Goal: Task Accomplishment & Management: Complete application form

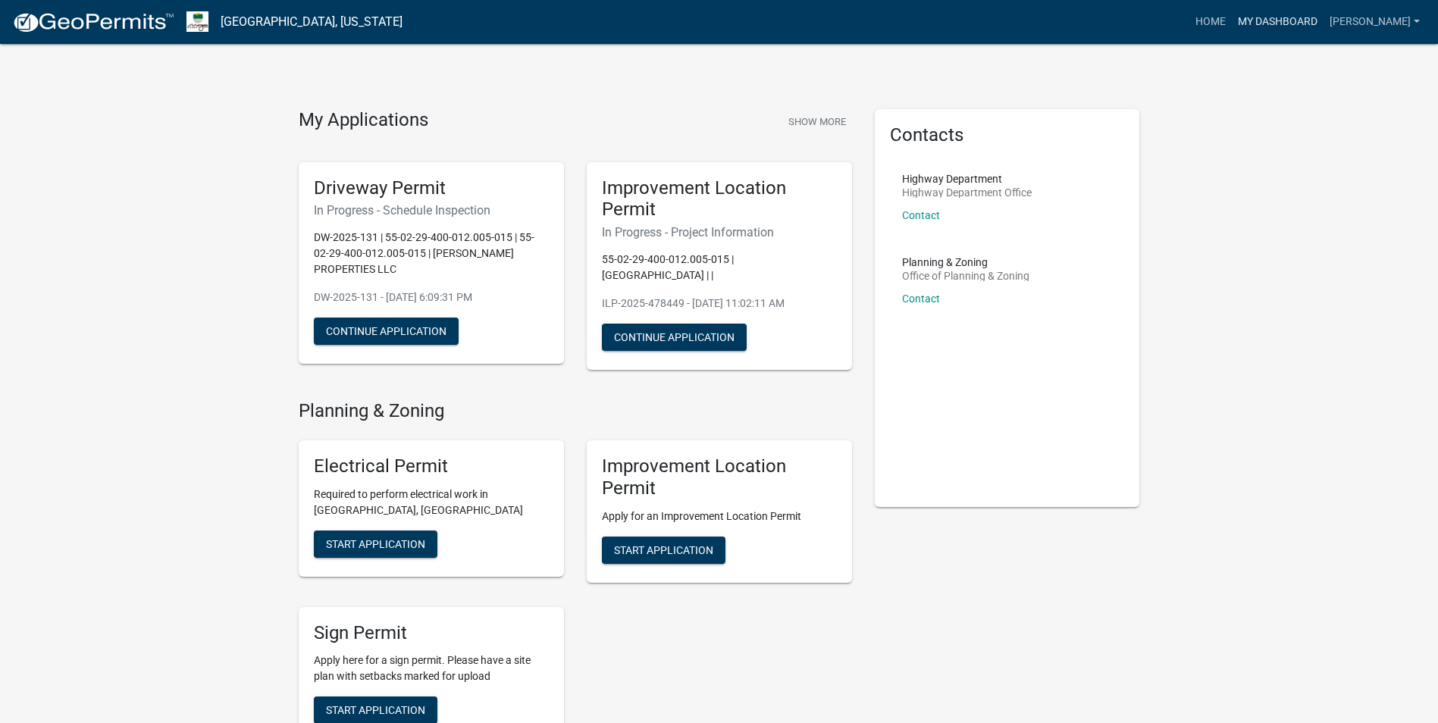
click at [1247, 21] on link "My Dashboard" at bounding box center [1278, 22] width 92 height 29
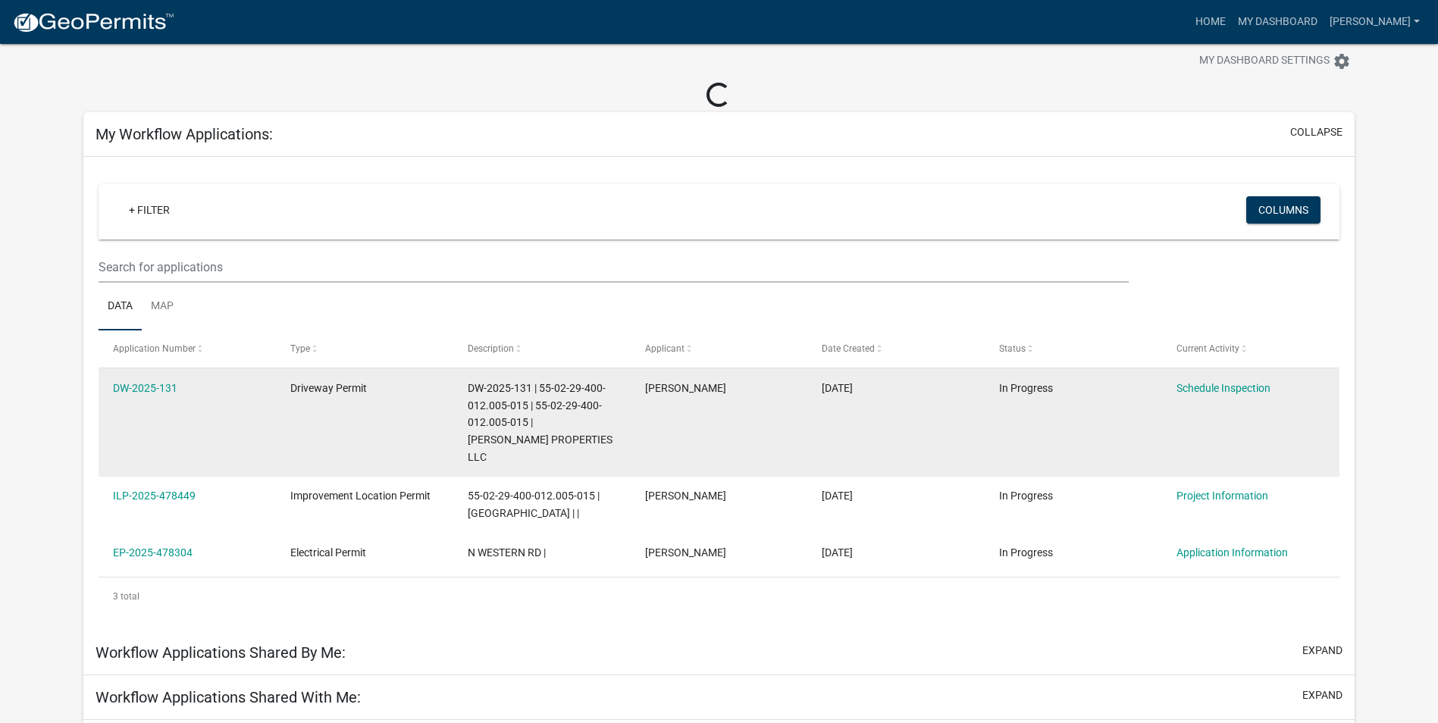
scroll to position [76, 0]
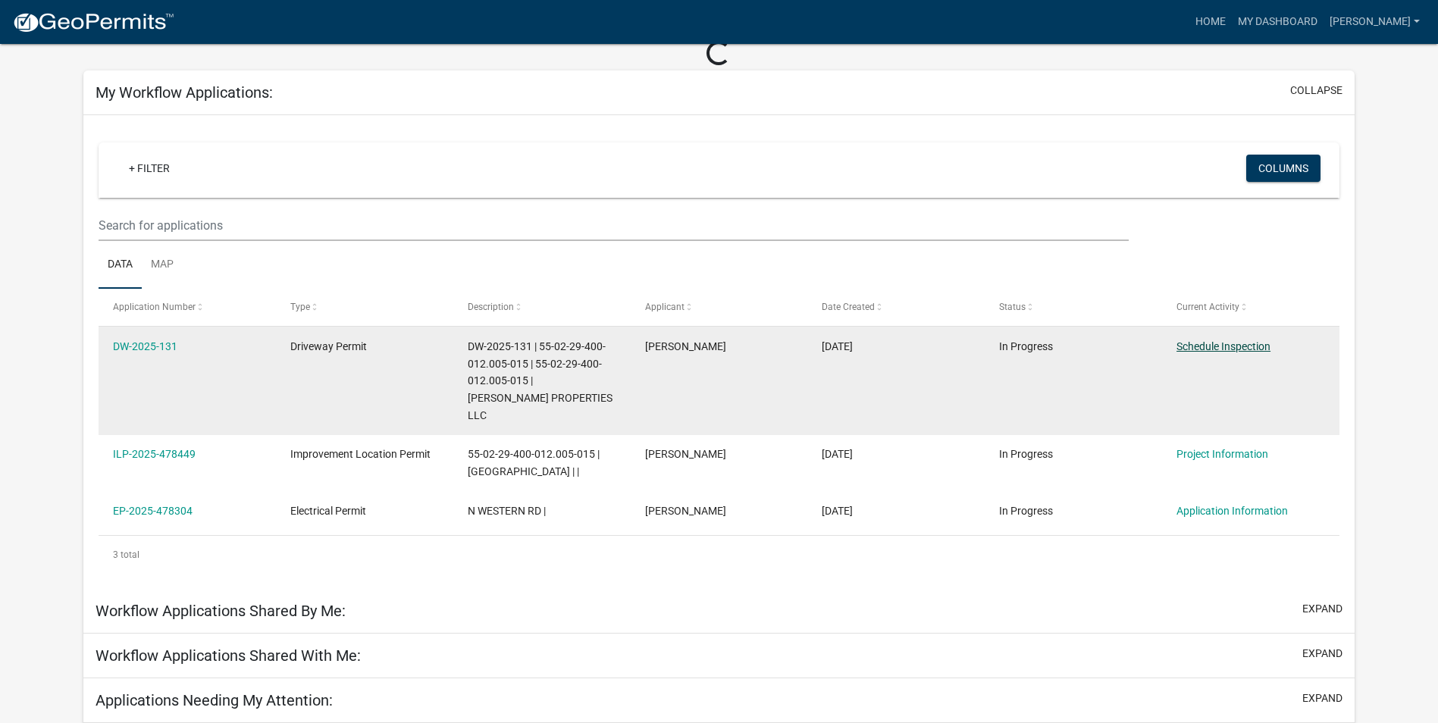
click at [1227, 347] on link "Schedule Inspection" at bounding box center [1224, 346] width 94 height 12
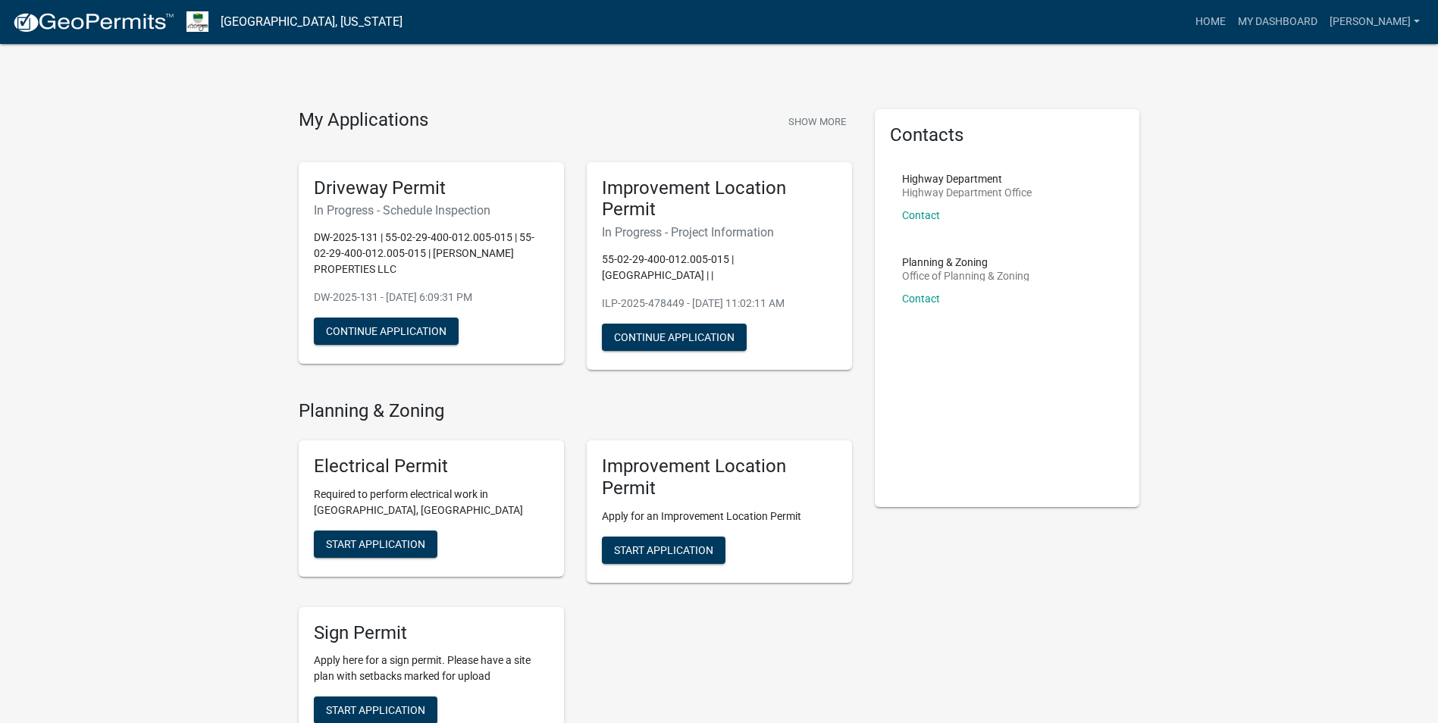
click at [1285, 5] on nav "[GEOGRAPHIC_DATA], [US_STATE] more_horiz Home My Dashboard [PERSON_NAME] Accoun…" at bounding box center [719, 22] width 1438 height 44
click at [1284, 14] on link "My Dashboard" at bounding box center [1278, 22] width 92 height 29
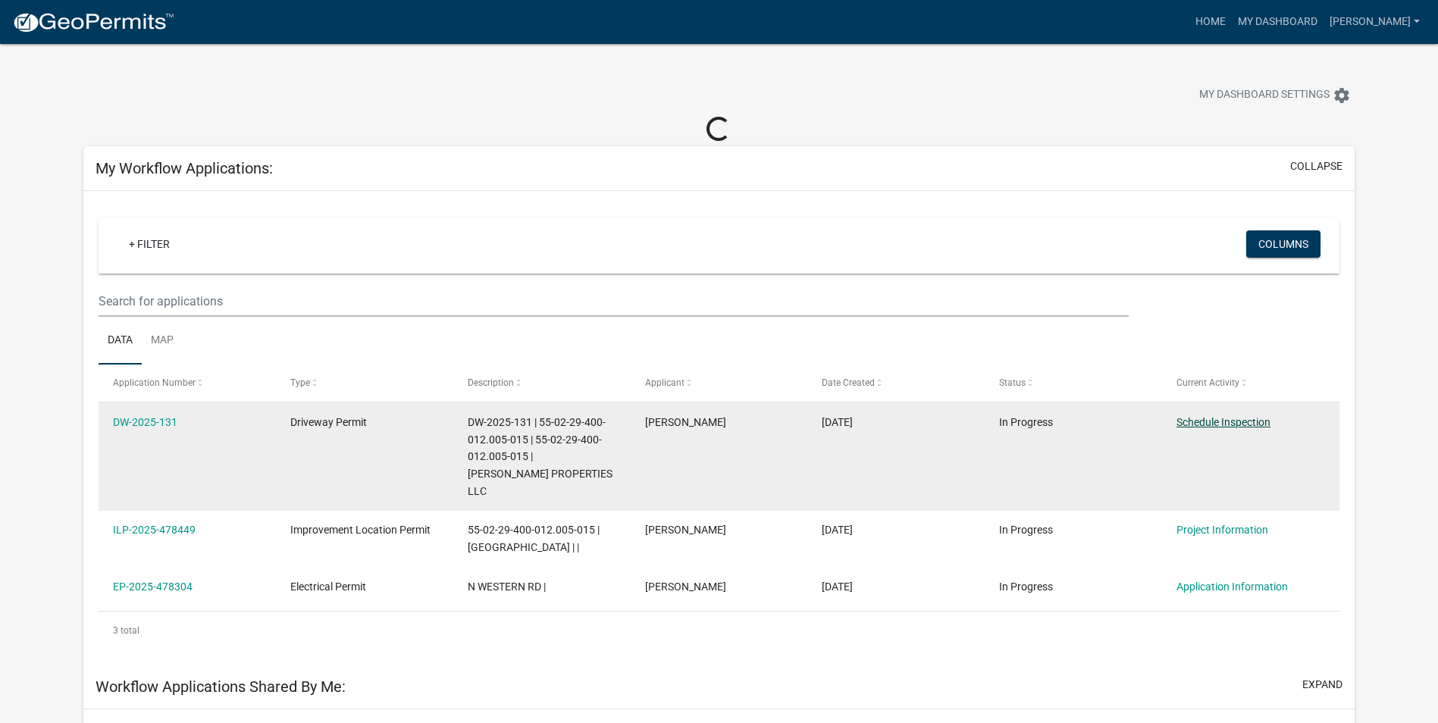
click at [1190, 427] on link "Schedule Inspection" at bounding box center [1224, 422] width 94 height 12
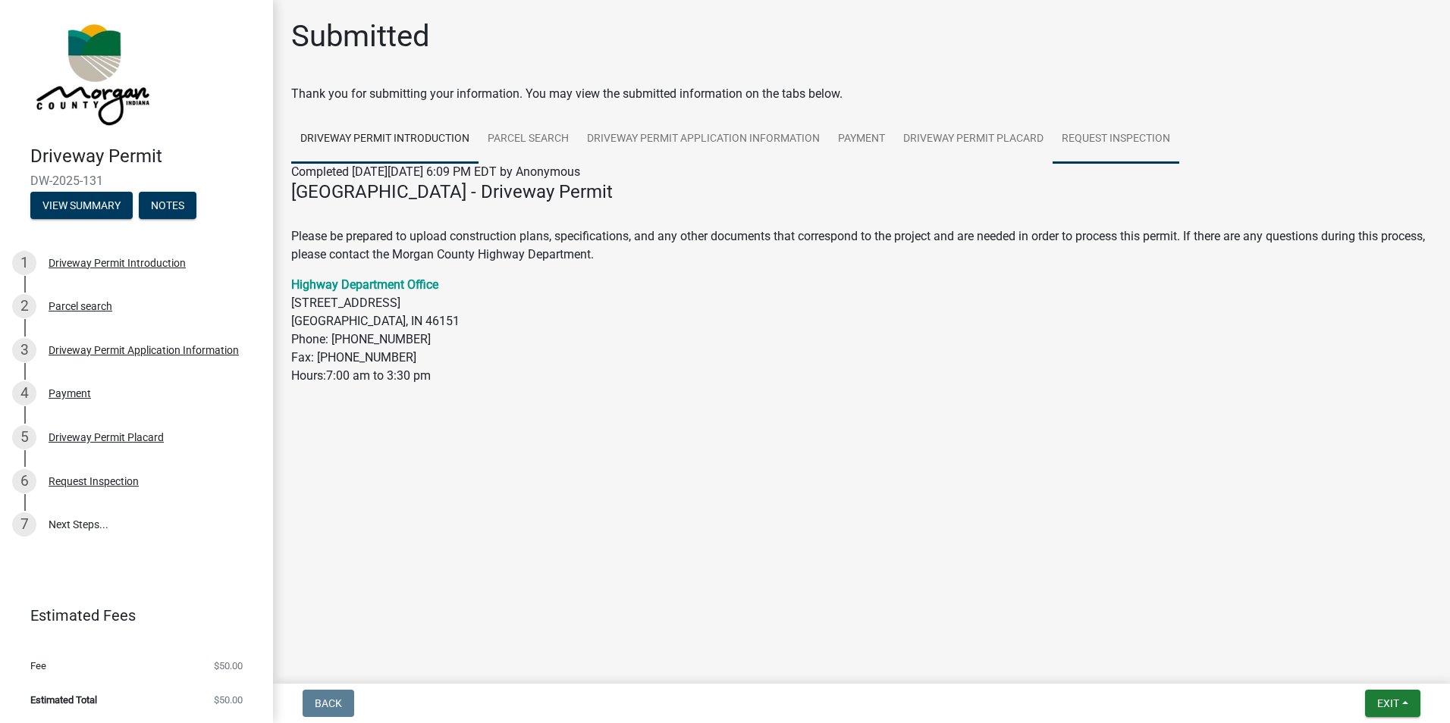
click at [1103, 140] on link "Request Inspection" at bounding box center [1115, 139] width 127 height 49
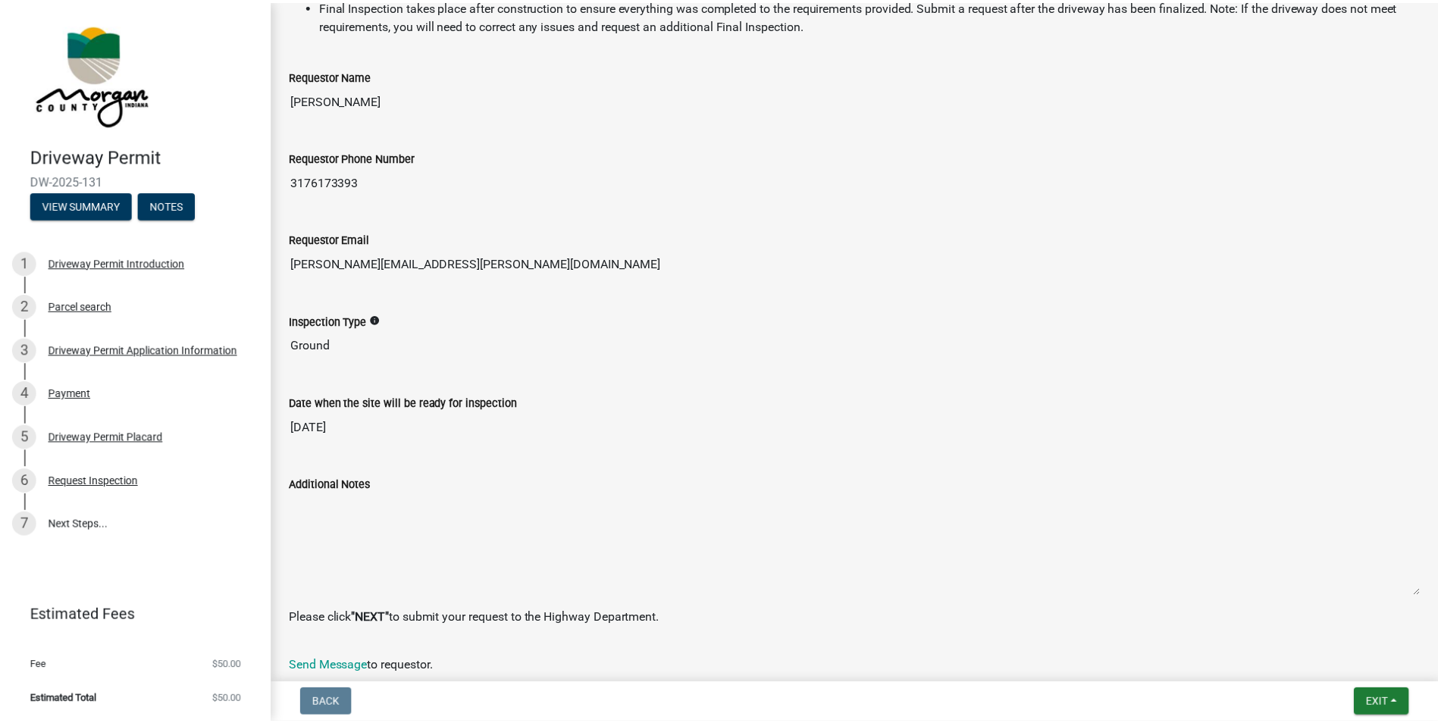
scroll to position [387, 0]
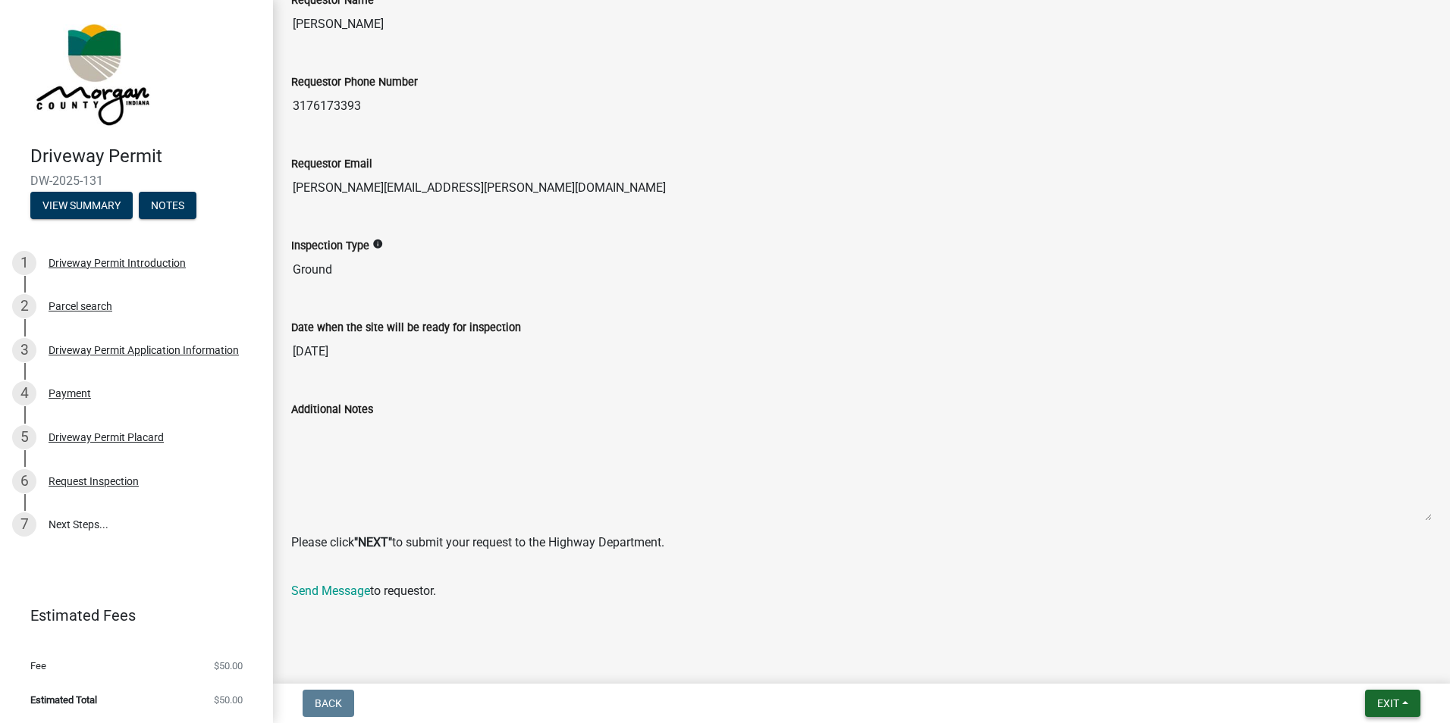
click at [1382, 699] on span "Exit" at bounding box center [1388, 704] width 22 height 12
click at [1379, 673] on button "Save & Exit" at bounding box center [1359, 664] width 121 height 36
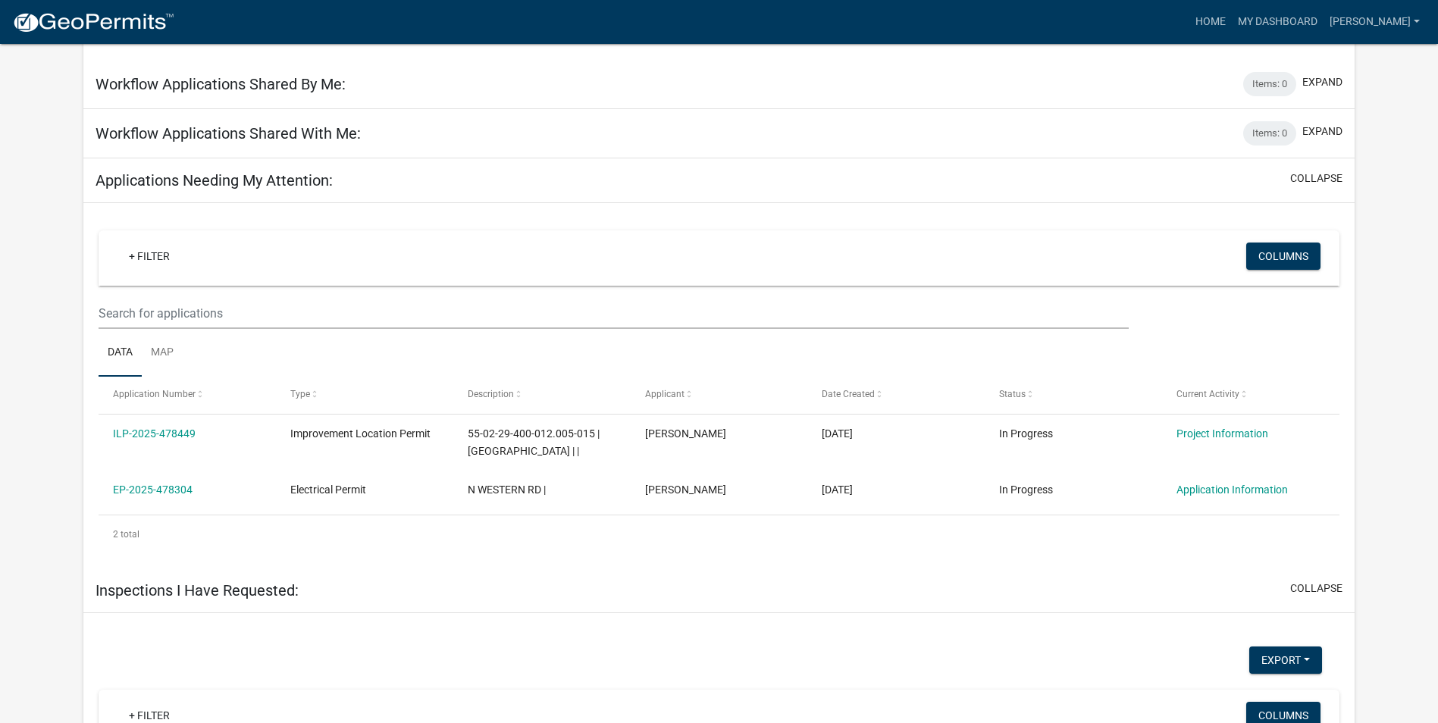
scroll to position [580, 0]
